Goal: Information Seeking & Learning: Stay updated

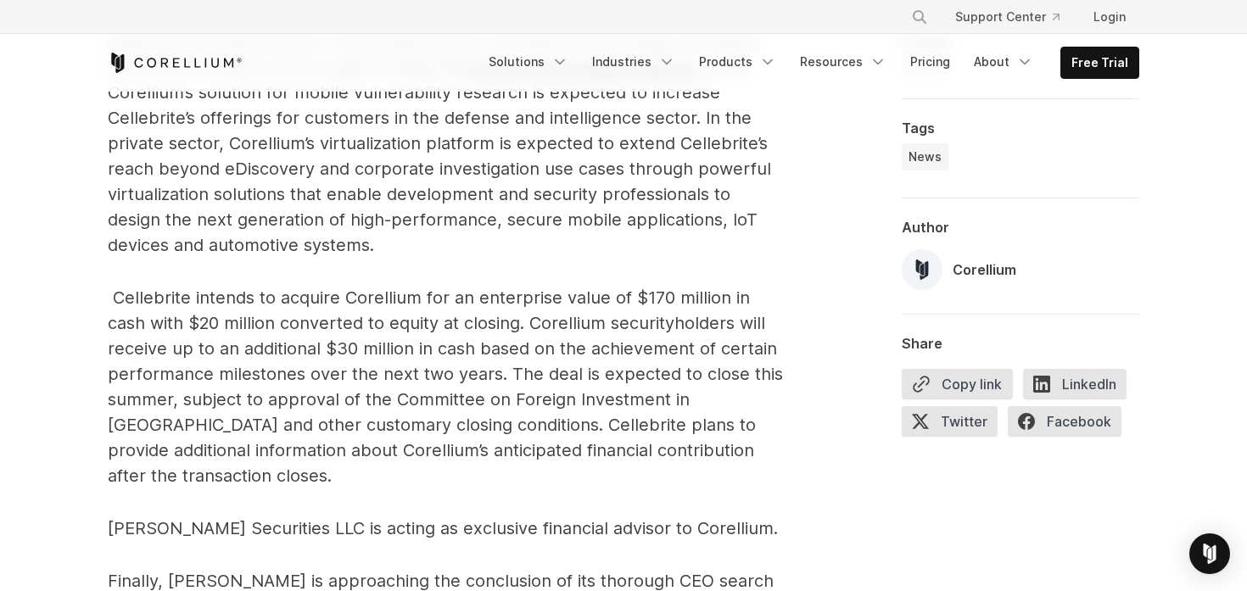
scroll to position [2155, 0]
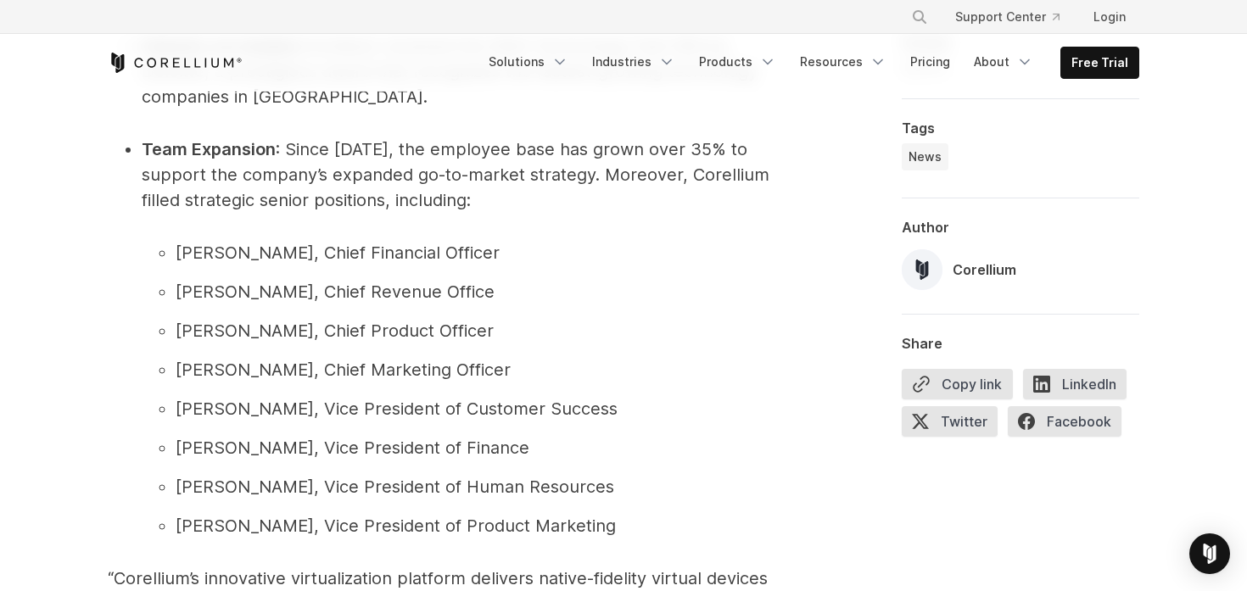
scroll to position [2117, 0]
